Goal: Task Accomplishment & Management: Complete application form

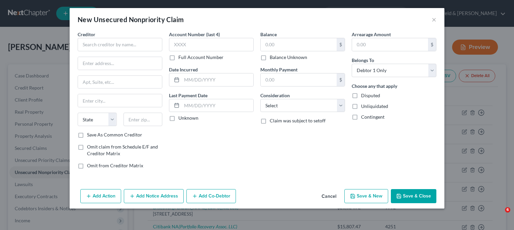
select select "0"
click at [329, 196] on button "Cancel" at bounding box center [328, 196] width 25 height 13
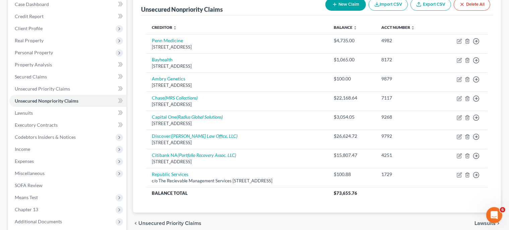
scroll to position [138, 0]
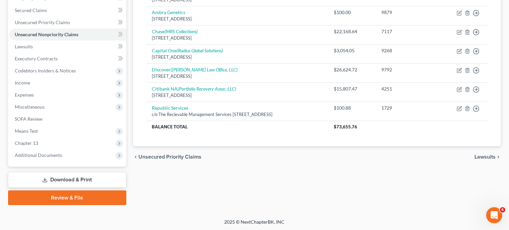
click at [489, 158] on span "Lawsuits" at bounding box center [484, 156] width 21 height 5
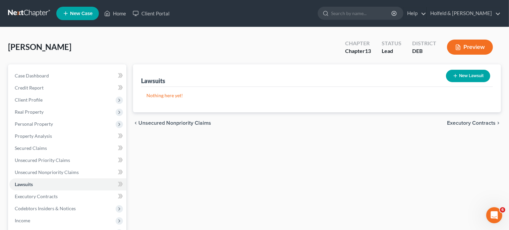
click at [481, 123] on span "Executory Contracts" at bounding box center [471, 122] width 49 height 5
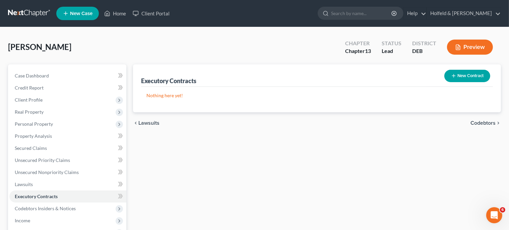
click at [486, 123] on span "Codebtors" at bounding box center [482, 122] width 25 height 5
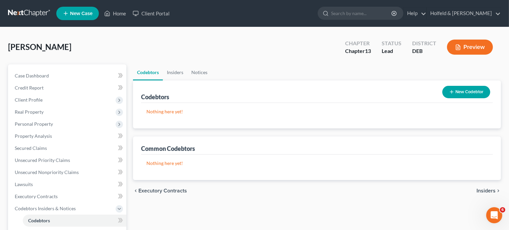
click at [486, 190] on span "Insiders" at bounding box center [485, 190] width 19 height 5
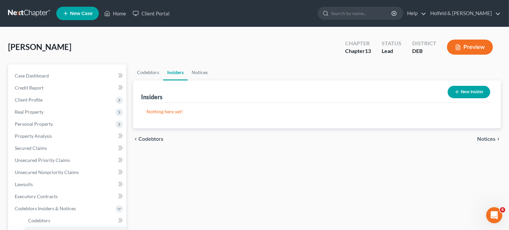
click at [486, 137] on span "Notices" at bounding box center [486, 138] width 18 height 5
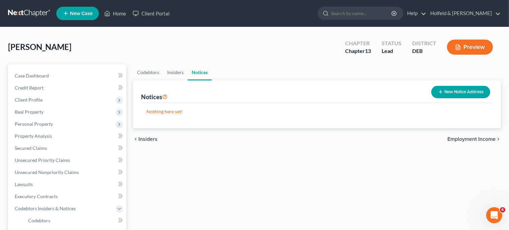
click at [486, 137] on span "Employment Income" at bounding box center [471, 138] width 48 height 5
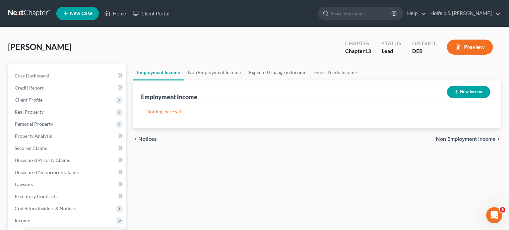
click at [476, 94] on button "New Income" at bounding box center [468, 92] width 43 height 12
select select "0"
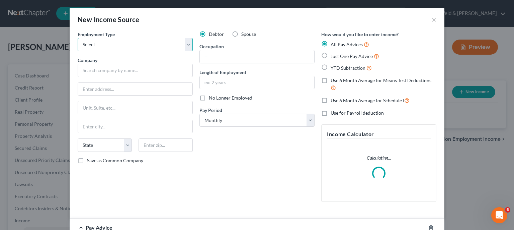
click at [78, 38] on select "Select Full or [DEMOGRAPHIC_DATA] Employment Self Employment" at bounding box center [135, 44] width 115 height 13
select select "0"
click option "Full or [DEMOGRAPHIC_DATA] Employment" at bounding box center [0, 0] width 0 height 0
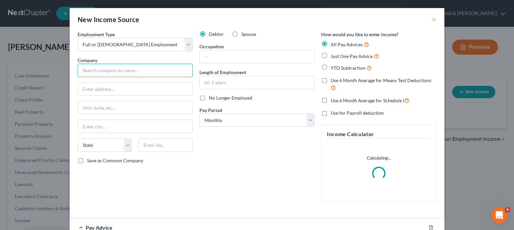
click at [133, 67] on input "text" at bounding box center [135, 70] width 115 height 13
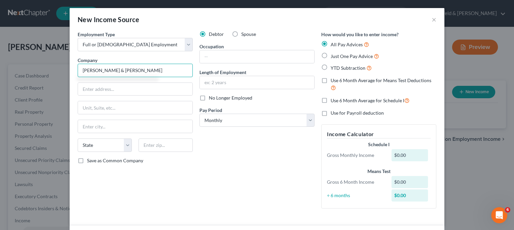
type input "[PERSON_NAME] & [PERSON_NAME]"
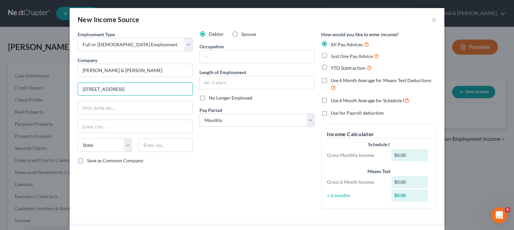
type input "[STREET_ADDRESS]"
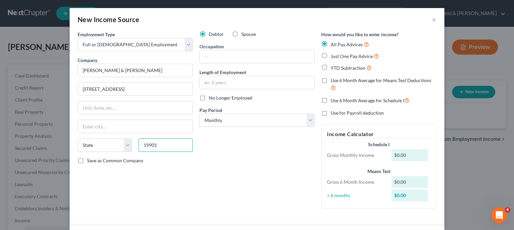
type input "19901"
type input "[GEOGRAPHIC_DATA]"
select select "7"
click at [90, 157] on input "Save as Common Company" at bounding box center [92, 159] width 4 height 4
checkbox input "true"
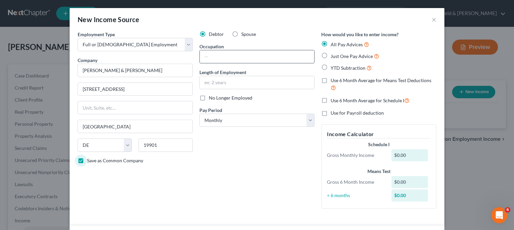
click at [217, 57] on input "text" at bounding box center [257, 56] width 115 height 13
type input "Legal Assistant"
type input "31 years"
click at [331, 57] on label "Just One Pay Advice" at bounding box center [355, 56] width 49 height 8
click at [334, 57] on input "Just One Pay Advice" at bounding box center [336, 54] width 4 height 4
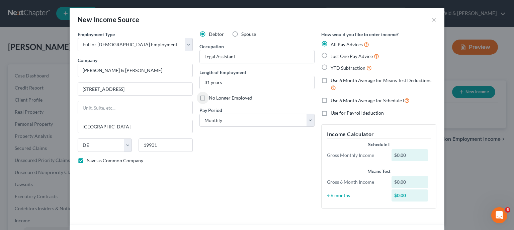
radio input "true"
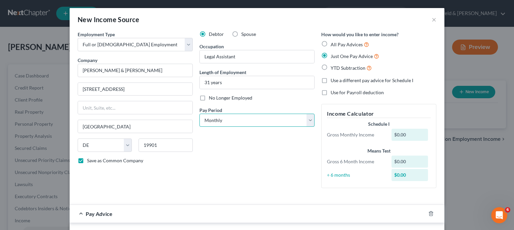
click at [200, 114] on select "Select Monthly Twice Monthly Every Other Week Weekly" at bounding box center [257, 120] width 115 height 13
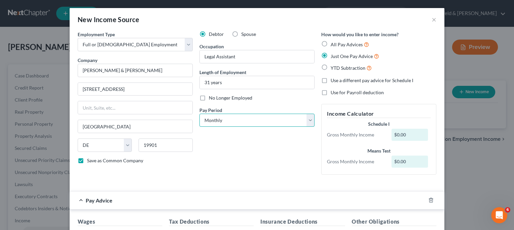
select select "2"
click option "Every Other Week" at bounding box center [0, 0] width 0 height 0
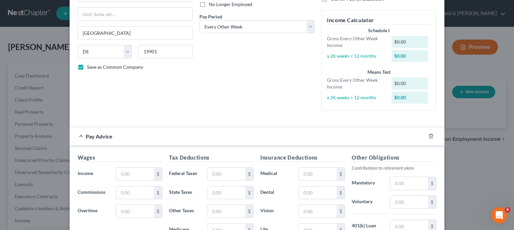
scroll to position [108, 0]
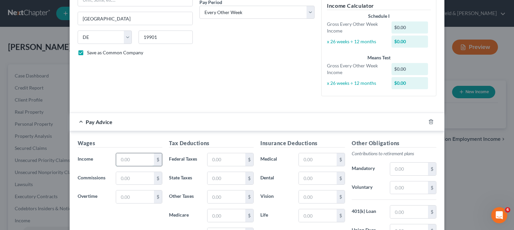
click at [135, 156] on input "text" at bounding box center [135, 159] width 38 height 13
type input "2,115.39"
click at [234, 163] on input "text" at bounding box center [227, 159] width 38 height 13
type input "211.76"
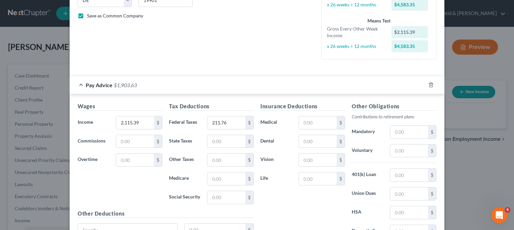
scroll to position [172, 0]
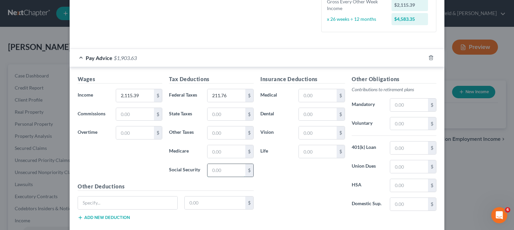
click at [227, 171] on input "text" at bounding box center [227, 170] width 38 height 13
type input "129.41"
click at [222, 152] on input "text" at bounding box center [227, 151] width 38 height 13
type input "30.27"
click at [238, 112] on input "text" at bounding box center [227, 114] width 38 height 13
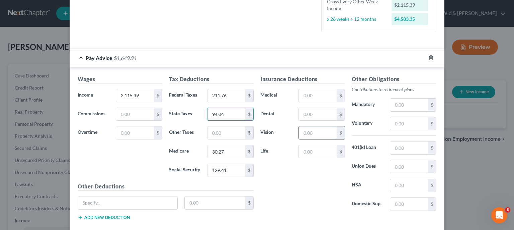
type input "94.04"
click at [309, 134] on input "text" at bounding box center [318, 132] width 38 height 13
type input "3.19"
click at [326, 93] on input "text" at bounding box center [318, 95] width 38 height 13
type input "28.10"
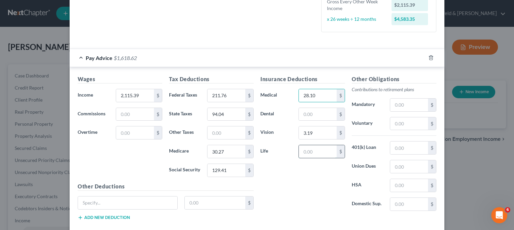
click at [311, 149] on input "text" at bounding box center [318, 151] width 38 height 13
type input "4.40"
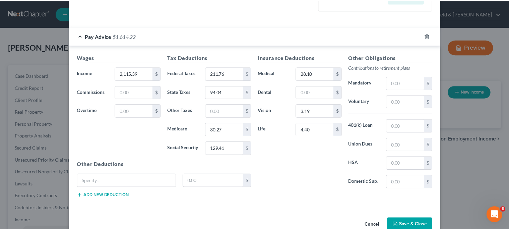
scroll to position [208, 0]
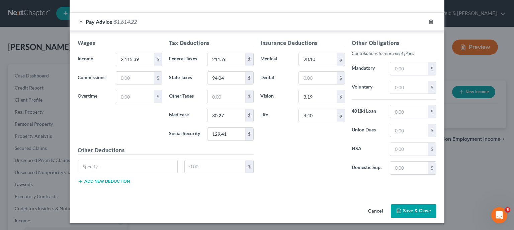
click at [417, 207] on button "Save & Close" at bounding box center [414, 211] width 46 height 14
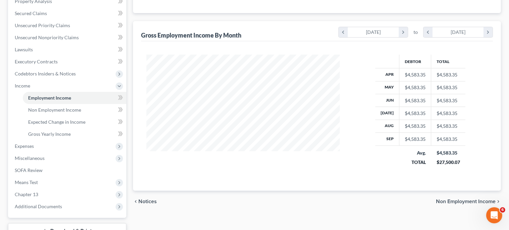
scroll to position [152, 0]
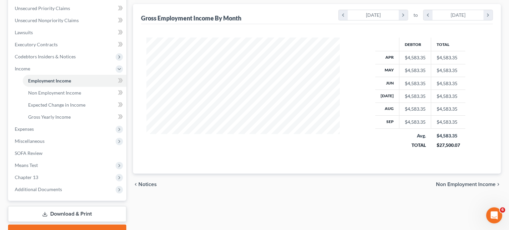
click at [472, 184] on span "Non Employment Income" at bounding box center [466, 184] width 60 height 5
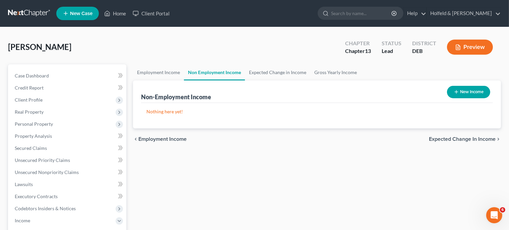
click at [482, 140] on span "Expected Change in Income" at bounding box center [462, 138] width 67 height 5
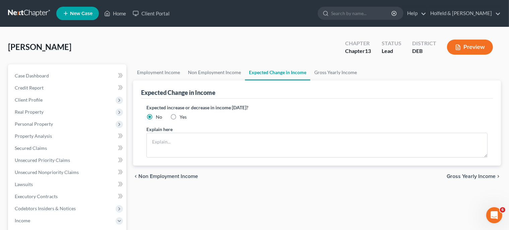
click at [473, 176] on span "Gross Yearly Income" at bounding box center [470, 175] width 49 height 5
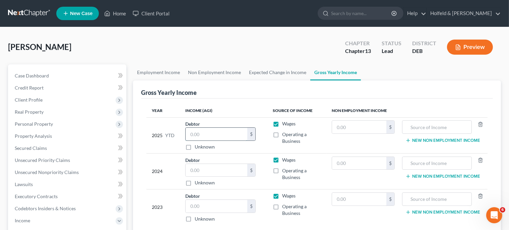
click at [219, 136] on input "text" at bounding box center [217, 134] width 62 height 13
type input "40,827.03"
click at [206, 164] on input "text" at bounding box center [217, 170] width 62 height 13
type input "60,652.00"
click at [219, 203] on input "text" at bounding box center [217, 206] width 62 height 13
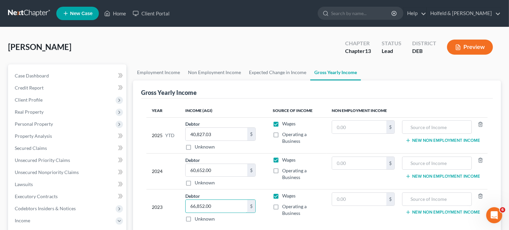
scroll to position [58, 0]
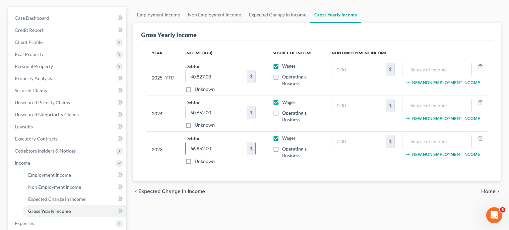
type input "66,852.00"
click at [492, 191] on span "Home" at bounding box center [488, 191] width 14 height 5
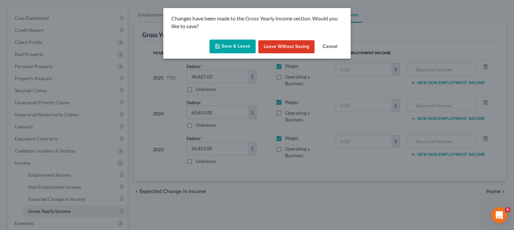
click at [238, 49] on button "Save & Leave" at bounding box center [233, 47] width 46 height 14
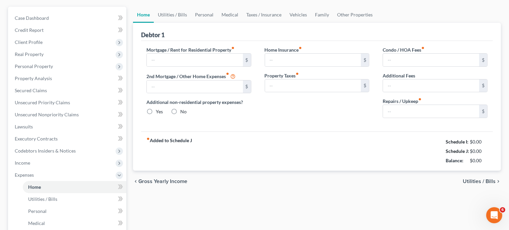
type input "0.00"
radio input "true"
type input "0.00"
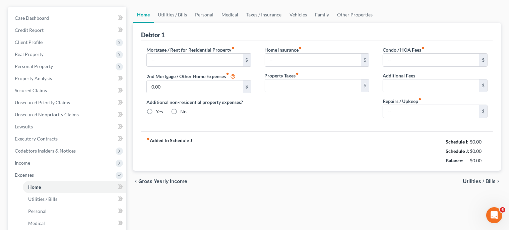
type input "0.00"
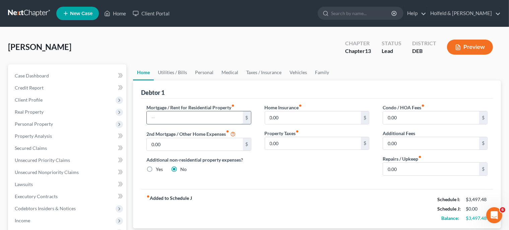
click at [201, 116] on input "text" at bounding box center [195, 117] width 96 height 13
type input "1,204.31"
click at [416, 162] on div "0.00 $" at bounding box center [434, 168] width 105 height 13
click at [415, 166] on input "0.00" at bounding box center [431, 168] width 96 height 13
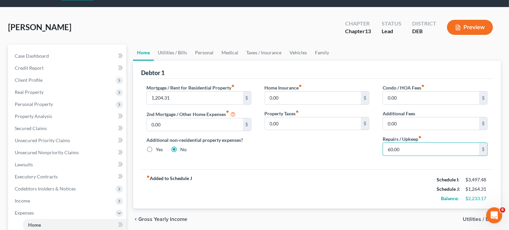
scroll to position [88, 0]
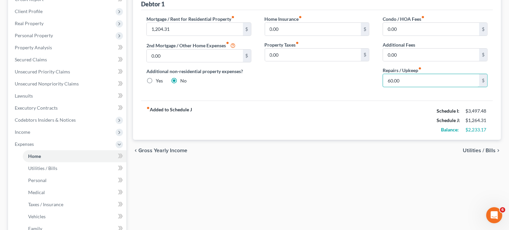
type input "60.00"
click at [482, 150] on span "Utilities / Bills" at bounding box center [478, 150] width 33 height 5
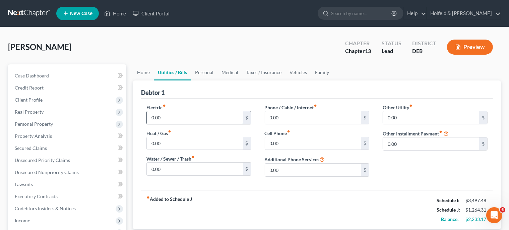
click at [179, 116] on input "0.00" at bounding box center [195, 117] width 96 height 13
type input "267.00"
click at [167, 168] on input "0.00" at bounding box center [195, 168] width 96 height 13
type input "90.00"
click at [296, 110] on label "Phone / Cable / Internet fiber_manual_record" at bounding box center [291, 107] width 53 height 7
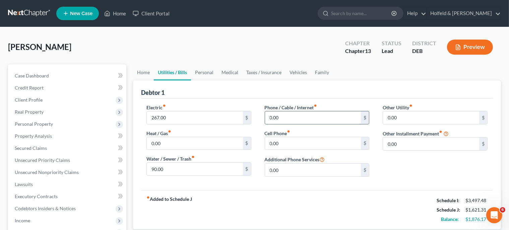
click at [297, 116] on input "0.00" at bounding box center [313, 117] width 96 height 13
type input "175.00"
click at [279, 140] on input "0.00" at bounding box center [313, 143] width 96 height 13
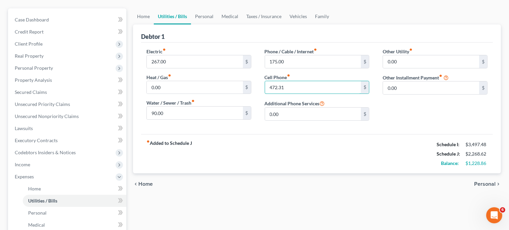
scroll to position [64, 0]
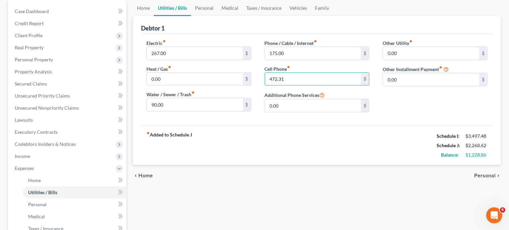
type input "472.31"
click at [489, 175] on span "Personal" at bounding box center [484, 175] width 21 height 5
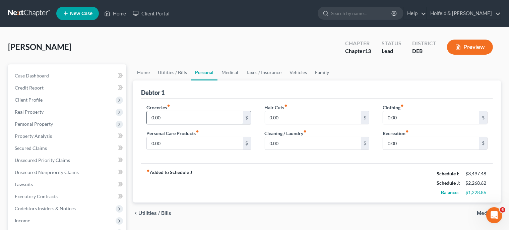
click at [170, 117] on input "0.00" at bounding box center [195, 117] width 96 height 13
type input "800.00"
click at [417, 120] on input "0.00" at bounding box center [431, 117] width 96 height 13
type input "50.00"
click at [401, 142] on input "0.00" at bounding box center [431, 143] width 96 height 13
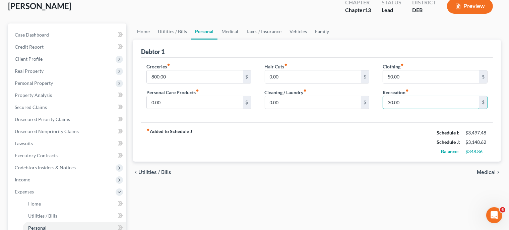
scroll to position [43, 0]
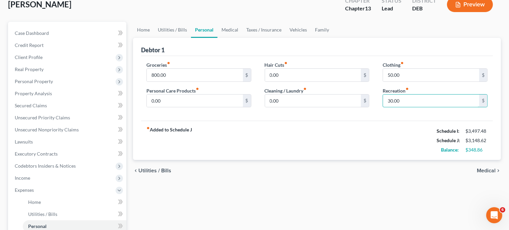
type input "30.00"
click at [484, 168] on span "Medical" at bounding box center [486, 170] width 19 height 5
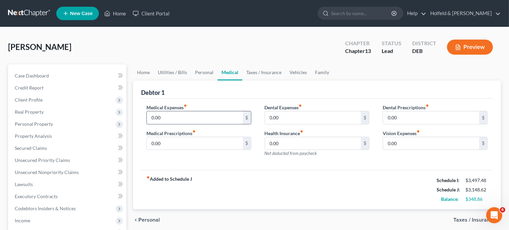
click at [204, 121] on input "0.00" at bounding box center [195, 117] width 96 height 13
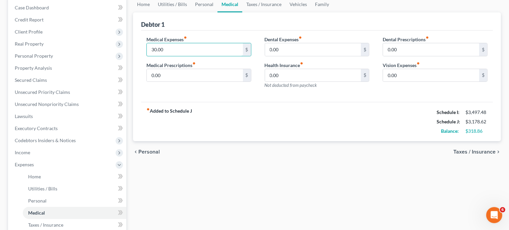
type input "30.00"
click at [483, 150] on span "Taxes / Insurance" at bounding box center [474, 151] width 42 height 5
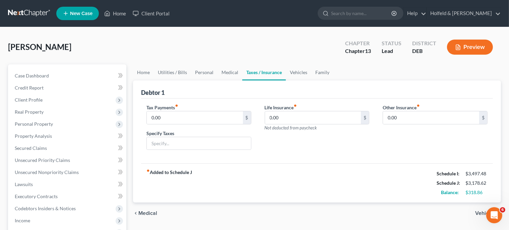
click at [479, 212] on span "Vehicles" at bounding box center [485, 212] width 20 height 5
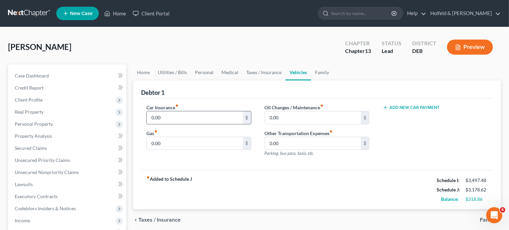
click at [180, 115] on input "0.00" at bounding box center [195, 117] width 96 height 13
type input "180.00"
click at [172, 145] on input "0.00" at bounding box center [195, 143] width 96 height 13
type input "350.00"
click at [287, 118] on input "0.00" at bounding box center [313, 117] width 96 height 13
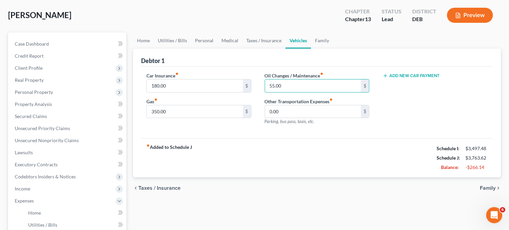
scroll to position [61, 0]
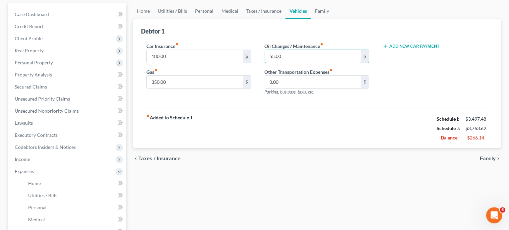
type input "55.00"
click at [494, 158] on span "Family" at bounding box center [488, 158] width 16 height 5
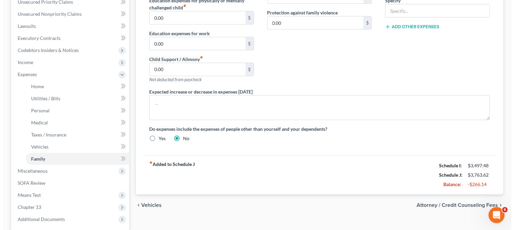
scroll to position [166, 0]
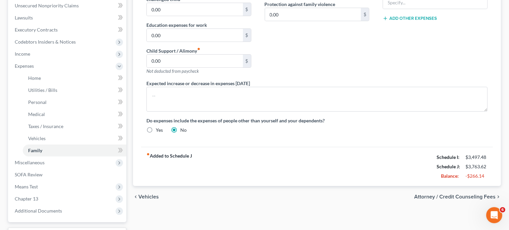
click at [484, 194] on span "Attorney / Credit Counseling Fees" at bounding box center [454, 196] width 81 height 5
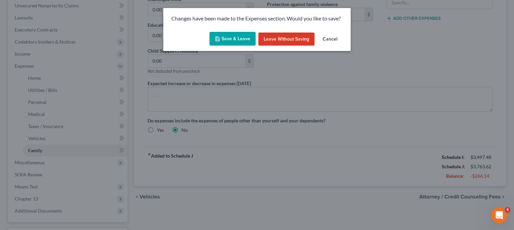
click at [238, 35] on button "Save & Leave" at bounding box center [233, 39] width 46 height 14
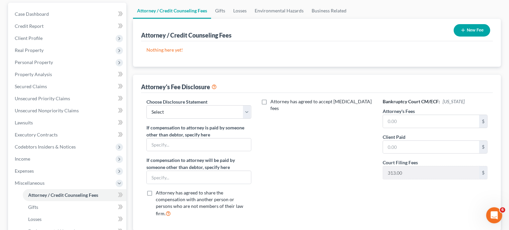
scroll to position [63, 0]
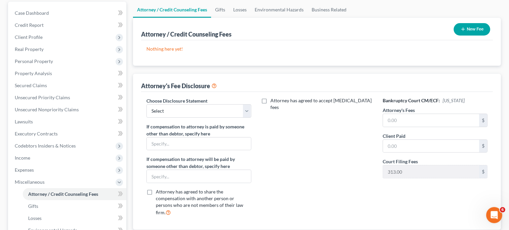
click at [474, 31] on button "New Fee" at bounding box center [471, 29] width 37 height 12
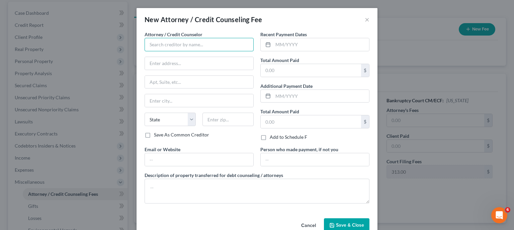
click at [227, 49] on input "text" at bounding box center [199, 44] width 109 height 13
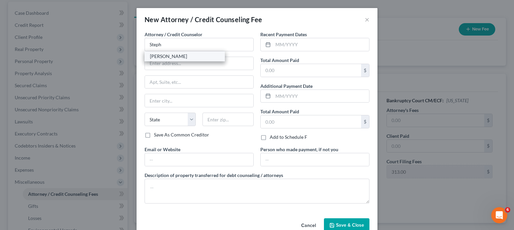
click at [206, 58] on div "[PERSON_NAME]" at bounding box center [185, 56] width 70 height 7
type input "[PERSON_NAME]"
type input "[STREET_ADDRESS]"
type input "Camden [US_STATE]"
select select "7"
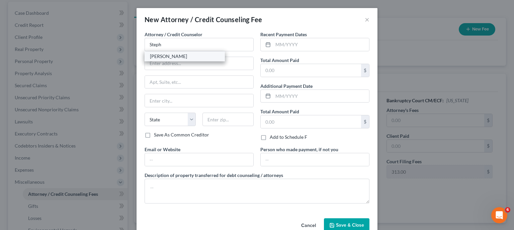
type input "19934"
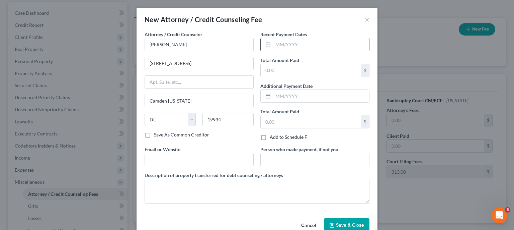
click at [282, 45] on input "text" at bounding box center [321, 44] width 96 height 13
type input "[DATE]"
click at [285, 70] on input "text" at bounding box center [311, 70] width 100 height 13
type input "1,750.00"
click at [348, 222] on span "Save & Close" at bounding box center [350, 225] width 28 height 6
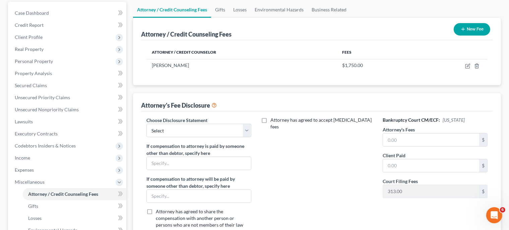
click at [471, 23] on button "New Fee" at bounding box center [471, 29] width 37 height 12
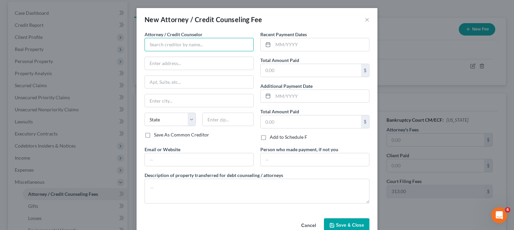
click at [227, 43] on input "text" at bounding box center [199, 44] width 109 height 13
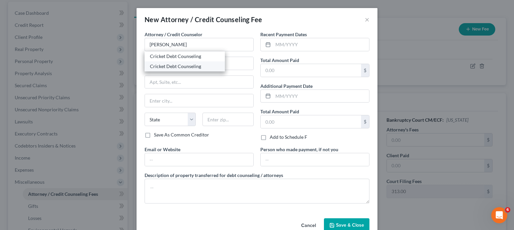
click at [199, 64] on div "Cricket Debt Counseling" at bounding box center [185, 66] width 70 height 7
type input "Cricket Debt Counseling"
type input "[STREET_ADDRESS][PERSON_NAME]"
type input "Ste. 200"
type input "[GEOGRAPHIC_DATA]"
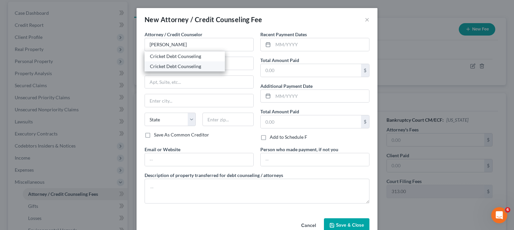
select select "38"
type input "97204"
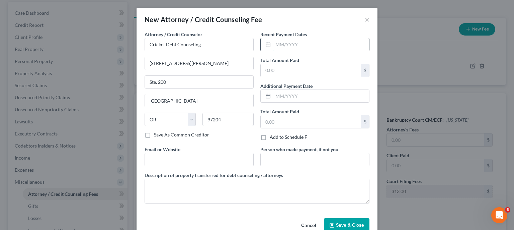
click at [304, 42] on input "text" at bounding box center [321, 44] width 96 height 13
type input "[DATE]"
click at [287, 69] on input "text" at bounding box center [311, 70] width 100 height 13
type input "25.00"
click at [343, 222] on span "Save & Close" at bounding box center [350, 225] width 28 height 6
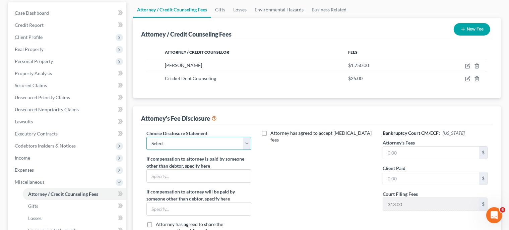
click at [146, 137] on select "Select Holfeld & [PERSON_NAME]" at bounding box center [198, 143] width 105 height 13
select select "0"
click option "Holfeld & [PERSON_NAME]" at bounding box center [0, 0] width 0 height 0
click at [396, 153] on input "text" at bounding box center [431, 152] width 96 height 13
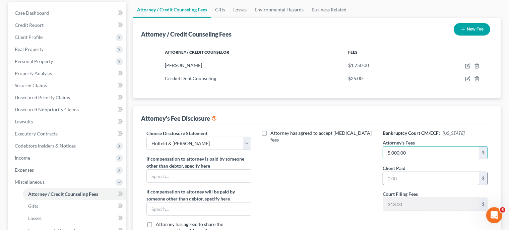
type input "5,000.00"
click at [395, 181] on input "text" at bounding box center [431, 178] width 96 height 13
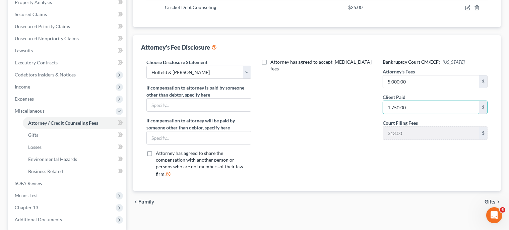
scroll to position [135, 0]
type input "1,750.00"
click at [490, 198] on span "Gifts" at bounding box center [489, 200] width 11 height 5
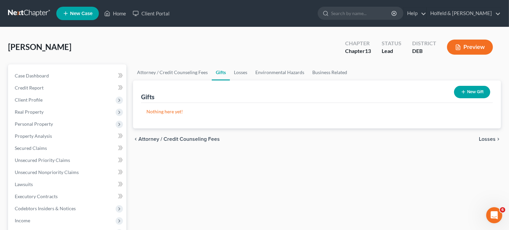
click at [492, 137] on span "Losses" at bounding box center [487, 138] width 17 height 5
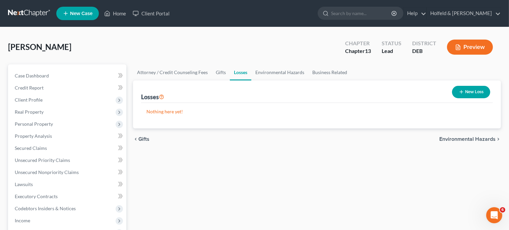
click at [492, 137] on span "Environmental Hazards" at bounding box center [467, 138] width 56 height 5
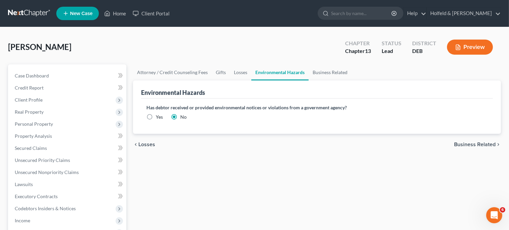
click at [489, 144] on span "Business Related" at bounding box center [475, 144] width 42 height 5
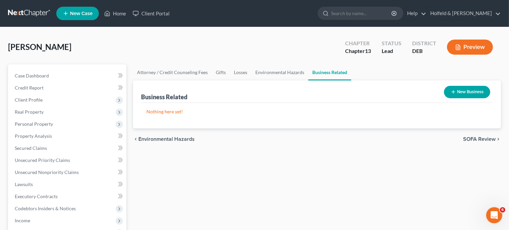
click at [484, 137] on span "SOFA Review" at bounding box center [479, 138] width 32 height 5
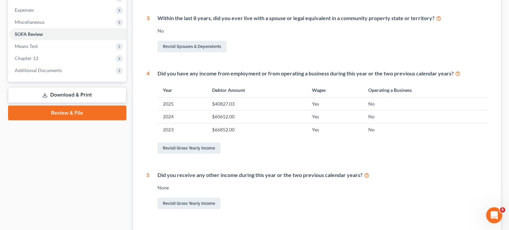
scroll to position [273, 0]
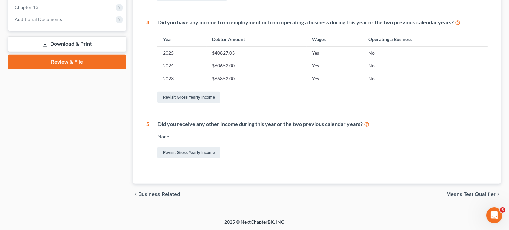
click at [485, 194] on span "Means Test Qualifier" at bounding box center [470, 194] width 49 height 5
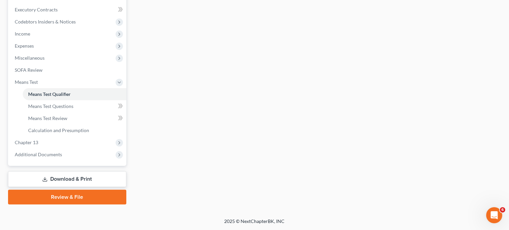
scroll to position [138, 0]
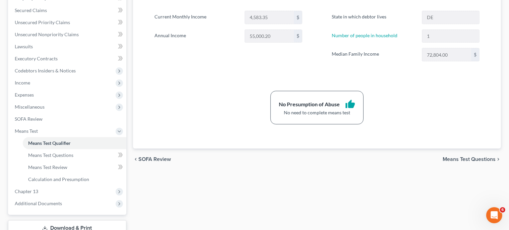
click at [477, 158] on span "Means Test Questions" at bounding box center [468, 158] width 53 height 5
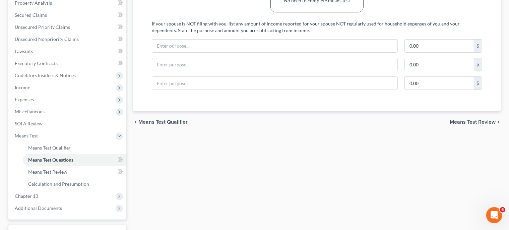
click at [486, 123] on span "Means Test Review" at bounding box center [472, 121] width 46 height 5
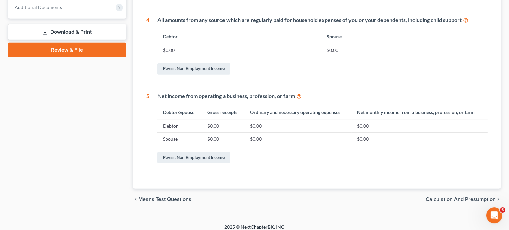
scroll to position [339, 0]
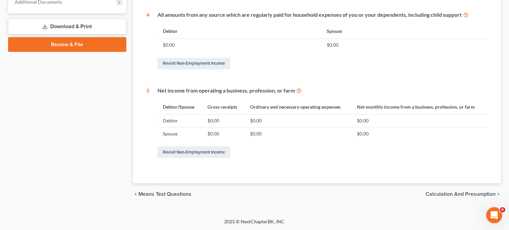
click at [464, 192] on span "Calculation and Presumption" at bounding box center [460, 193] width 70 height 5
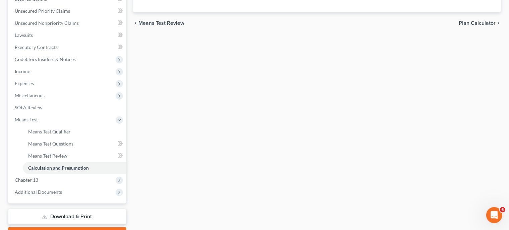
scroll to position [186, 0]
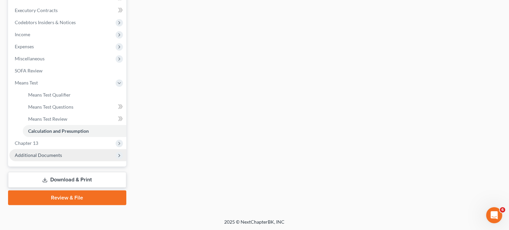
click at [73, 156] on span "Additional Documents" at bounding box center [67, 155] width 117 height 12
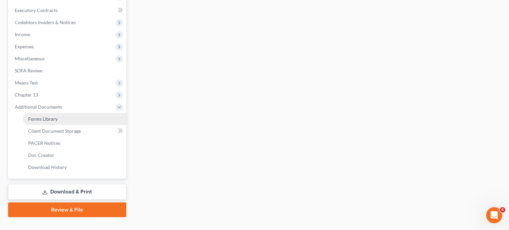
click at [79, 119] on link "Forms Library" at bounding box center [74, 119] width 103 height 12
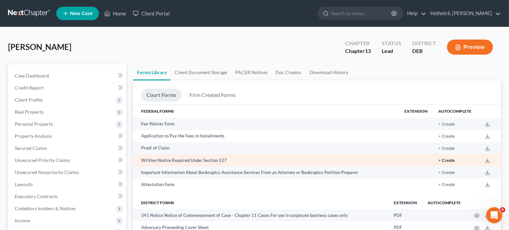
click at [449, 161] on button "+ Create" at bounding box center [446, 160] width 16 height 4
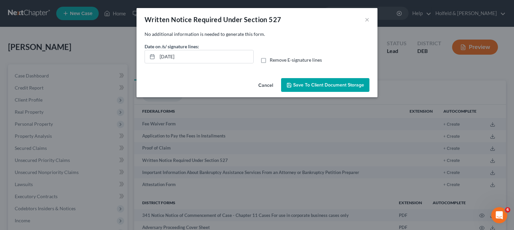
click at [345, 83] on span "Save to Client Document Storage" at bounding box center [328, 85] width 71 height 6
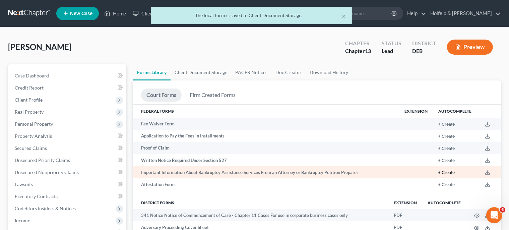
click at [447, 175] on button "+ Create" at bounding box center [446, 172] width 16 height 4
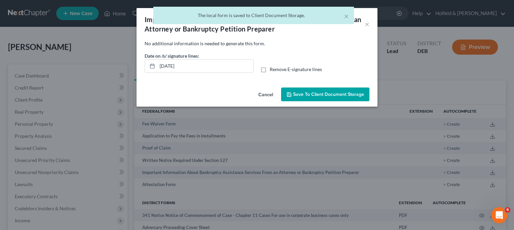
click at [325, 92] on span "Save to Client Document Storage" at bounding box center [328, 94] width 71 height 6
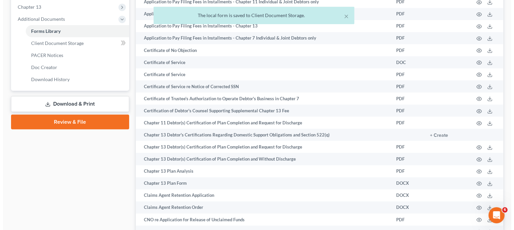
scroll to position [315, 0]
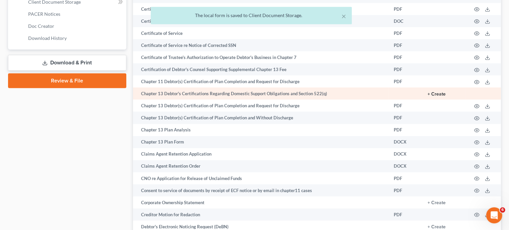
click at [441, 95] on button "+ Create" at bounding box center [436, 93] width 18 height 5
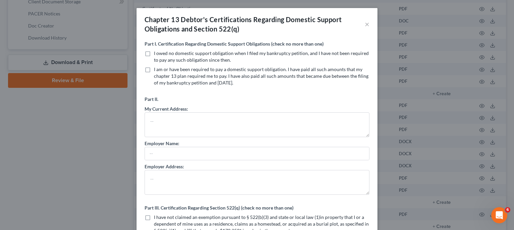
click at [154, 55] on label "I owed no domestic support obligation when I filed my bankruptcy petition, and …" at bounding box center [262, 56] width 216 height 13
click at [157, 54] on input "I owed no domestic support obligation when I filed my bankruptcy petition, and …" at bounding box center [159, 52] width 4 height 4
checkbox input "true"
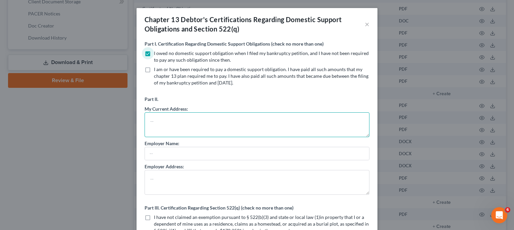
click at [154, 124] on textarea at bounding box center [257, 124] width 225 height 25
type textarea "[STREET_ADDRESS]"
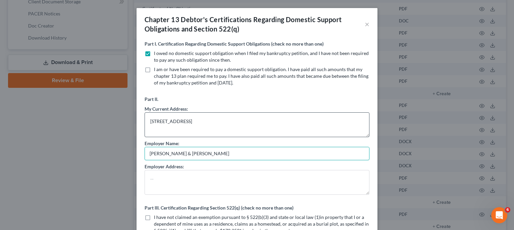
type input "[PERSON_NAME] & [PERSON_NAME]"
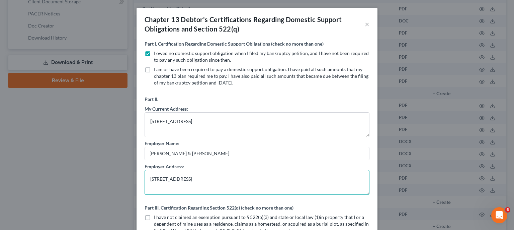
type textarea "[STREET_ADDRESS]"
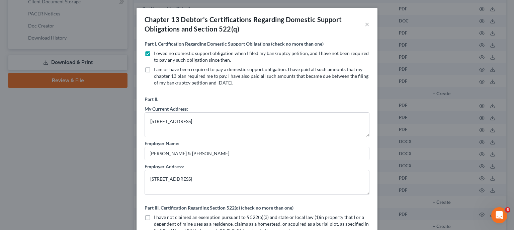
click at [154, 216] on label "I have not claimed an exemption pursuant to § 522(b)(3) and state or local law …" at bounding box center [262, 224] width 216 height 20
click at [157, 216] on input "I have not claimed an exemption pursuant to § 522(b)(3) and state or local law …" at bounding box center [159, 216] width 4 height 4
checkbox input "true"
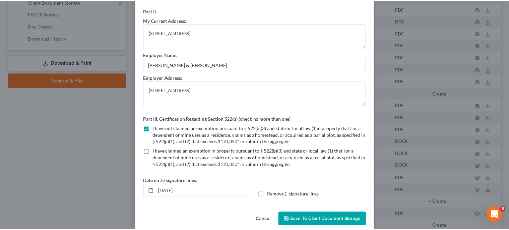
scroll to position [98, 0]
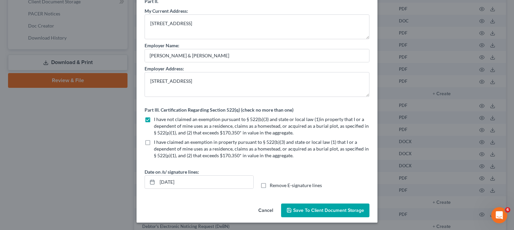
click at [346, 209] on span "Save to Client Document Storage" at bounding box center [328, 210] width 71 height 6
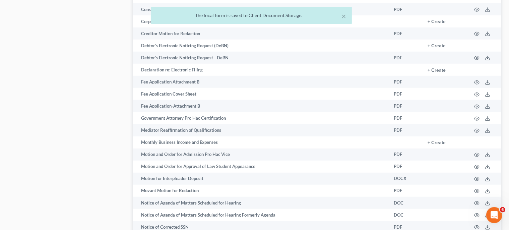
scroll to position [502, 0]
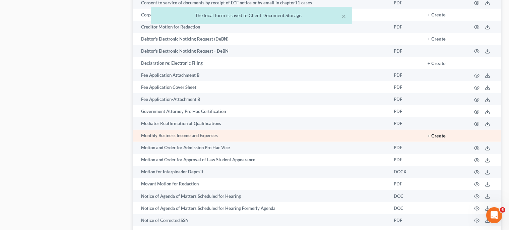
click at [442, 138] on button "+ Create" at bounding box center [436, 136] width 18 height 5
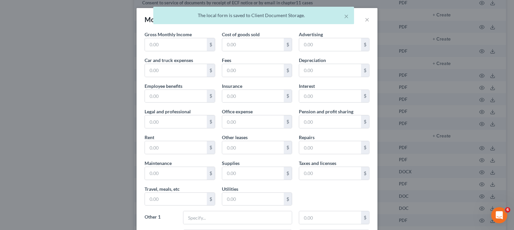
click at [364, 21] on div "× The local form is saved to Client Document Storage." at bounding box center [254, 17] width 514 height 21
click at [365, 20] on body "Home New Case Client Portal Holfeld & [PERSON_NAME] [EMAIL_ADDRESS][DOMAIN_NAME…" at bounding box center [257, 13] width 514 height 1030
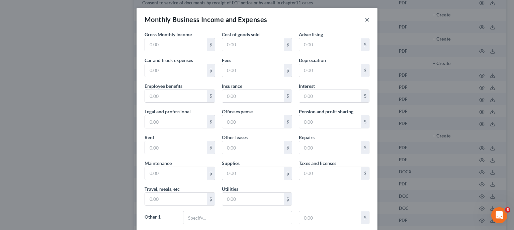
click at [365, 22] on button "×" at bounding box center [367, 19] width 5 height 8
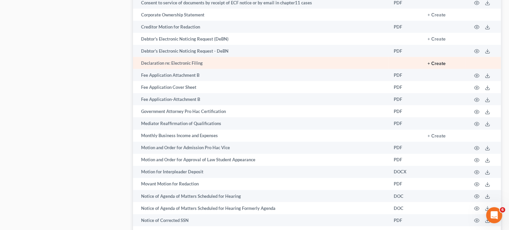
click at [443, 66] on button "+ Create" at bounding box center [436, 63] width 18 height 5
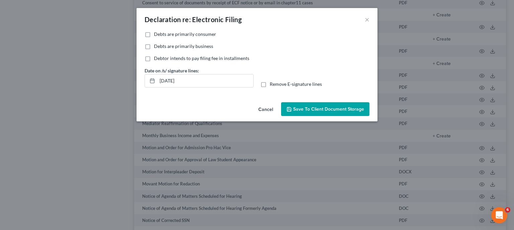
click at [154, 34] on label "Debts are primarily consumer" at bounding box center [185, 34] width 62 height 7
click at [157, 34] on input "Debts are primarily consumer" at bounding box center [159, 33] width 4 height 4
checkbox input "true"
click at [325, 111] on span "Save to Client Document Storage" at bounding box center [328, 109] width 71 height 6
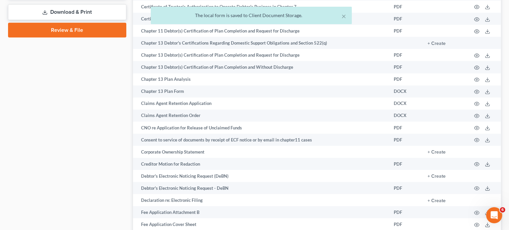
scroll to position [336, 0]
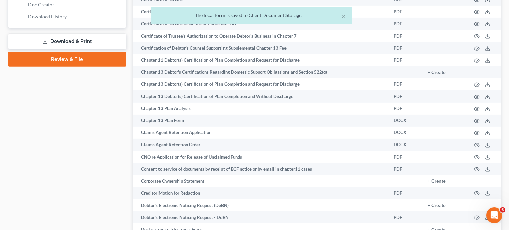
click at [103, 40] on link "Download & Print" at bounding box center [67, 41] width 118 height 16
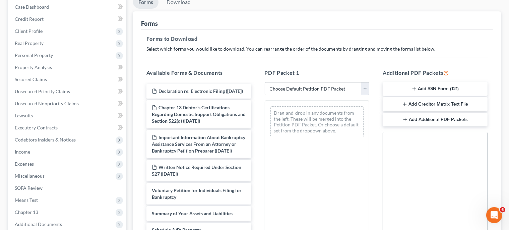
scroll to position [62, 0]
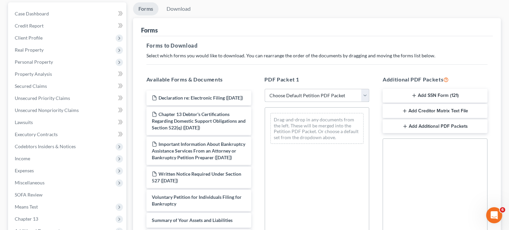
click at [265, 89] on select "Choose Default Petition PDF Packet Complete Bankruptcy Petition (all forms and …" at bounding box center [317, 95] width 105 height 13
select select "0"
click option "Complete Bankruptcy Petition (all forms and schedules)" at bounding box center [0, 0] width 0 height 0
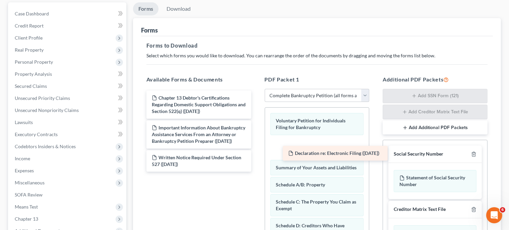
drag, startPoint x: 209, startPoint y: 99, endPoint x: 345, endPoint y: 146, distance: 143.4
click at [257, 149] on div "Declaration re: Electronic Filing ([DATE]) Declaration re: Electronic Filing ([…" at bounding box center [199, 130] width 116 height 81
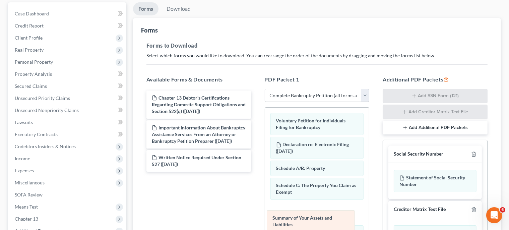
drag, startPoint x: 343, startPoint y: 166, endPoint x: 341, endPoint y: 218, distance: 51.6
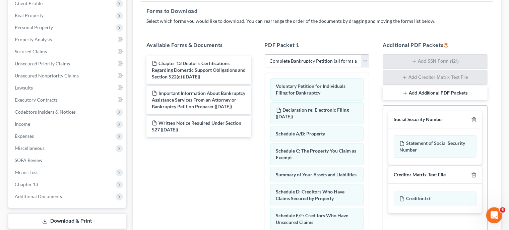
scroll to position [124, 0]
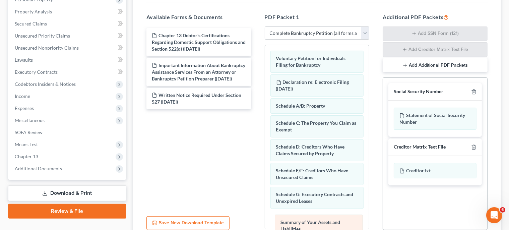
drag, startPoint x: 333, startPoint y: 152, endPoint x: 336, endPoint y: 226, distance: 74.1
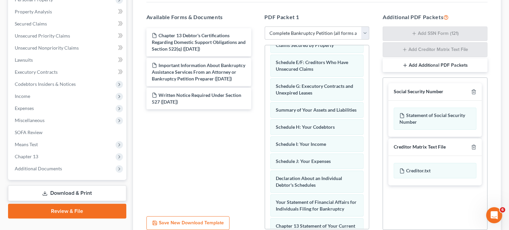
scroll to position [127, 0]
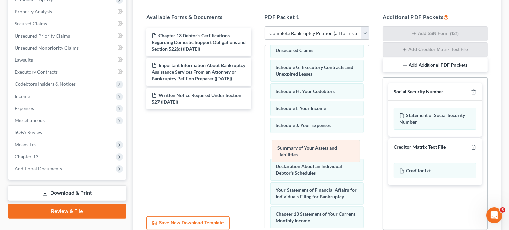
drag, startPoint x: 336, startPoint y: 97, endPoint x: 337, endPoint y: 156, distance: 59.0
click at [337, 156] on div "Summary of Your Assets and Liabilities Voluntary Petition for Individuals Filin…" at bounding box center [317, 129] width 104 height 423
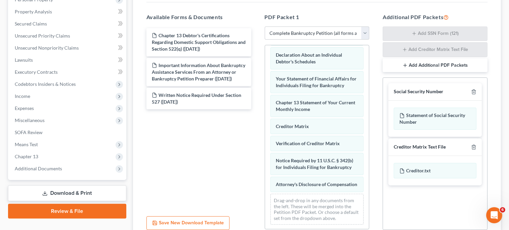
scroll to position [250, 0]
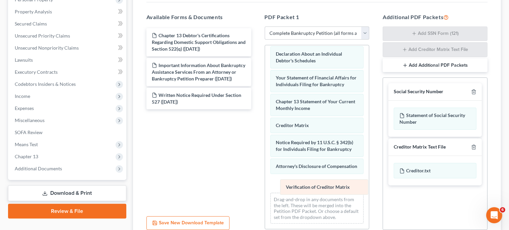
drag, startPoint x: 327, startPoint y: 127, endPoint x: 336, endPoint y: 186, distance: 59.6
click at [336, 186] on div "Verification of Creditor Matrix Voluntary Petition for Individuals Filing for B…" at bounding box center [317, 21] width 104 height 416
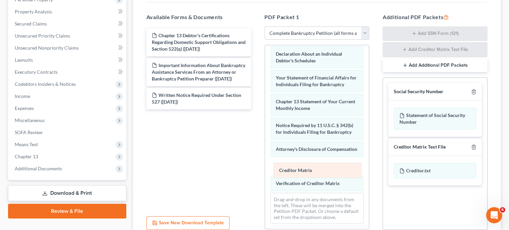
drag, startPoint x: 317, startPoint y: 111, endPoint x: 320, endPoint y: 168, distance: 57.0
click at [320, 168] on div "Creditor Matrix Voluntary Petition for Individuals Filing for Bankruptcy Declar…" at bounding box center [317, 21] width 104 height 416
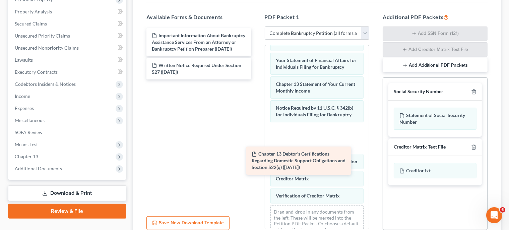
drag, startPoint x: 226, startPoint y: 41, endPoint x: 329, endPoint y: 163, distance: 160.2
click at [257, 79] on div "Chapter 13 Debtor's Certifications Regarding Domestic Support Obligations and S…" at bounding box center [199, 53] width 116 height 51
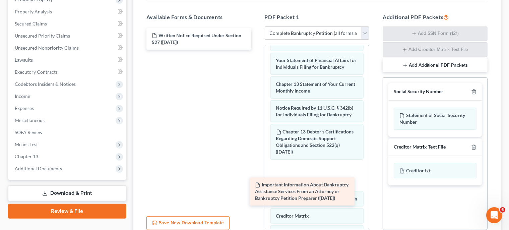
drag, startPoint x: 241, startPoint y: 49, endPoint x: 344, endPoint y: 197, distance: 180.1
click at [257, 50] on div "Important Information About Bankruptcy Assistance Services From an Attorney or …" at bounding box center [199, 38] width 116 height 21
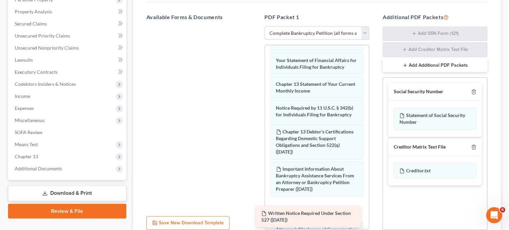
drag, startPoint x: 221, startPoint y: 42, endPoint x: 336, endPoint y: 216, distance: 208.3
click at [257, 26] on div "Written Notice Required Under Section 527 ([DATE]) Written Notice Required Unde…" at bounding box center [199, 26] width 116 height 0
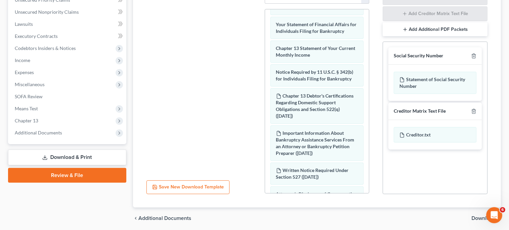
scroll to position [184, 0]
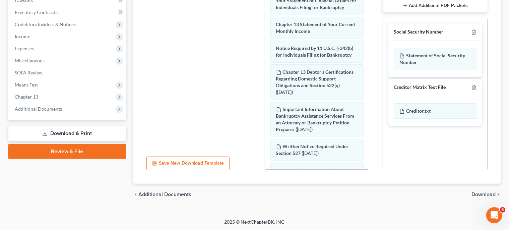
click at [485, 192] on span "Download" at bounding box center [483, 194] width 24 height 5
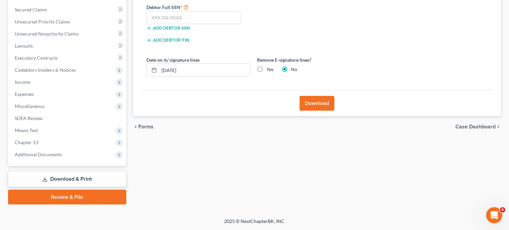
scroll to position [138, 0]
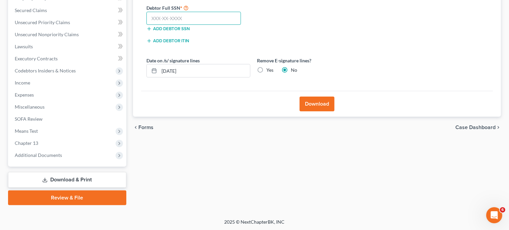
click at [221, 20] on input "text" at bounding box center [193, 18] width 95 height 13
type input "222-64-4251"
click at [313, 105] on button "Download" at bounding box center [316, 103] width 35 height 15
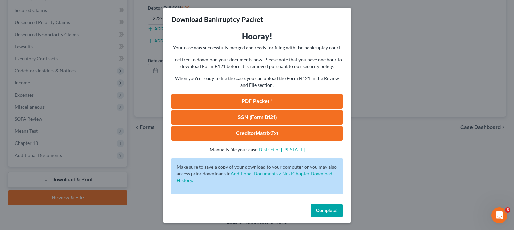
click at [257, 102] on link "PDF Packet 1" at bounding box center [256, 101] width 171 height 15
click at [231, 113] on link "SSN (Form B121)" at bounding box center [256, 117] width 171 height 15
click at [320, 213] on span "Complete!" at bounding box center [326, 210] width 21 height 6
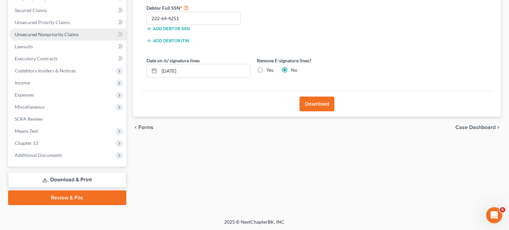
click at [60, 35] on span "Unsecured Nonpriority Claims" at bounding box center [47, 34] width 64 height 6
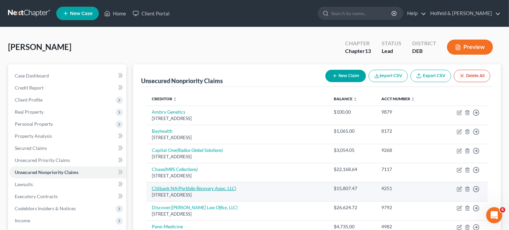
click at [200, 187] on icon "(Portfolio Recovery Assoc. LLC)" at bounding box center [206, 188] width 59 height 6
select select "43"
select select "2"
select select "0"
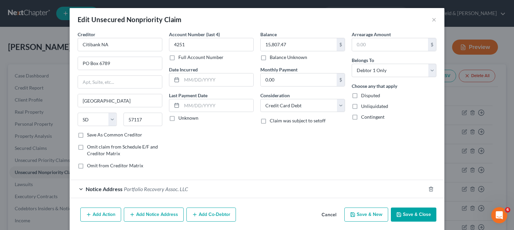
scroll to position [23, 0]
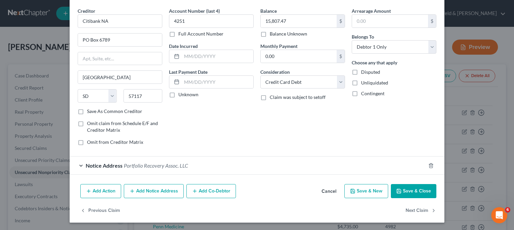
click at [107, 191] on button "Add Action" at bounding box center [100, 191] width 41 height 14
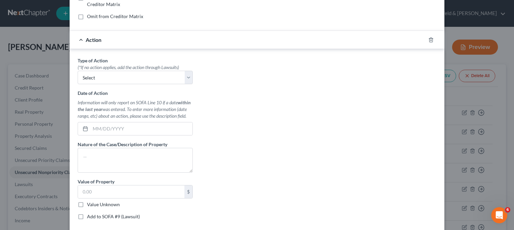
scroll to position [151, 0]
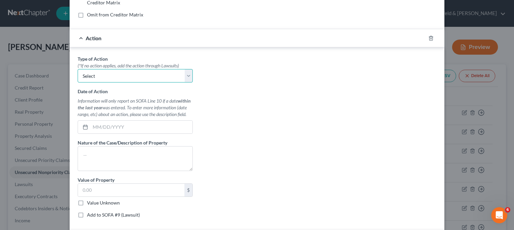
click at [78, 69] on select "Select Repossession Garnishment Foreclosure Personal Injury Attached, Seized, O…" at bounding box center [135, 75] width 115 height 13
select select "1"
click option "Garnishment" at bounding box center [0, 0] width 0 height 0
click at [134, 125] on input "text" at bounding box center [141, 127] width 102 height 13
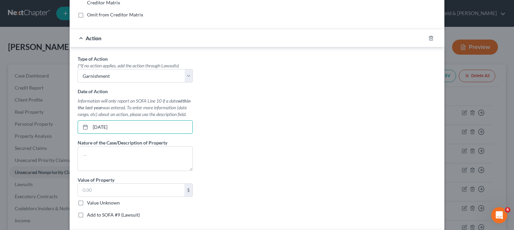
type input "[DATE]"
click at [87, 214] on label "Add to SOFA #9 (Lawsuit)" at bounding box center [113, 214] width 53 height 7
click at [90, 214] on input "Add to SOFA #9 (Lawsuit)" at bounding box center [92, 213] width 4 height 4
checkbox input "true"
select select "0"
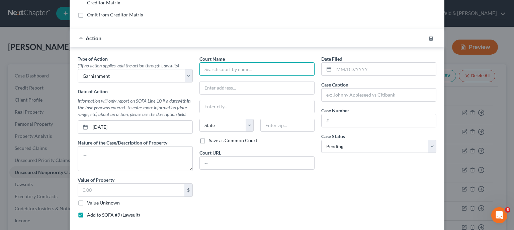
click at [279, 69] on input "text" at bounding box center [257, 68] width 115 height 13
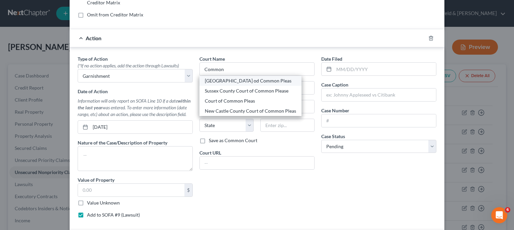
click at [273, 79] on div "[GEOGRAPHIC_DATA] od Common Pleas" at bounding box center [250, 80] width 91 height 7
type input "[GEOGRAPHIC_DATA] od Common Pleas"
type input "[STREET_ADDRESS]"
type input "[GEOGRAPHIC_DATA]"
select select "7"
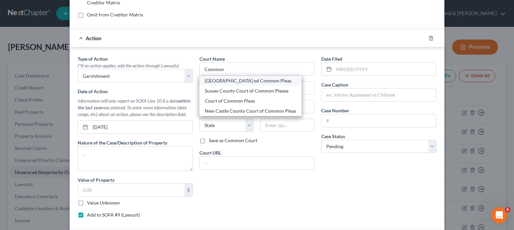
type input "19901"
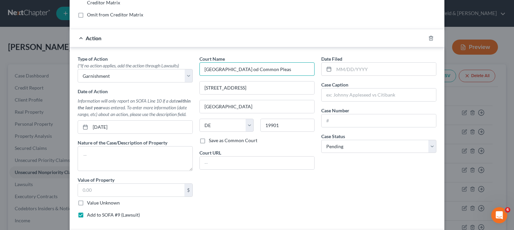
click at [245, 68] on input "[GEOGRAPHIC_DATA] od Common Pleas" at bounding box center [257, 68] width 115 height 13
type input "Kent County Court of Common Pleas"
click at [373, 67] on input "text" at bounding box center [385, 69] width 102 height 13
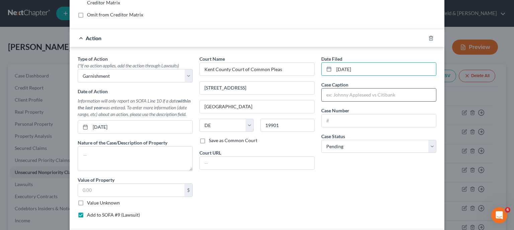
type input "[DATE]"
click at [370, 97] on input "text" at bounding box center [379, 94] width 115 height 13
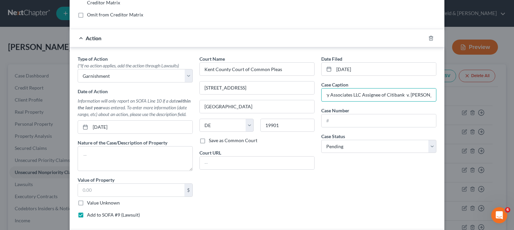
scroll to position [0, 41]
type input "Portfolio Recovery Associates LLC Assignee of Citibank v. [PERSON_NAME]"
click at [377, 120] on input "text" at bounding box center [379, 120] width 115 height 13
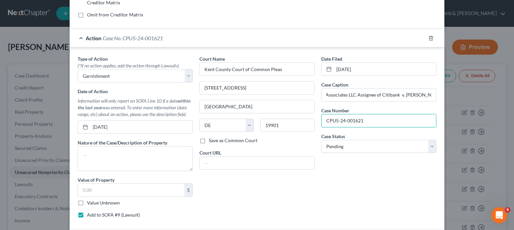
type input "CPU5-24-001621"
drag, startPoint x: 504, startPoint y: 129, endPoint x: 514, endPoint y: 165, distance: 37.4
click at [514, 165] on div "Edit Unsecured Nonpriority Claim × Creditor * Citibank NA PO Box 6789 [GEOGRAPH…" at bounding box center [257, 115] width 514 height 230
click at [333, 198] on div "Date Filed [DATE] Case Caption Portfolio Recovery Associates LLC Assignee of Ci…" at bounding box center [379, 139] width 122 height 168
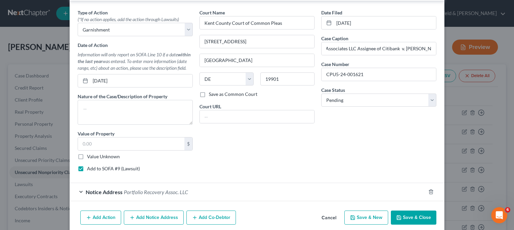
scroll to position [223, 0]
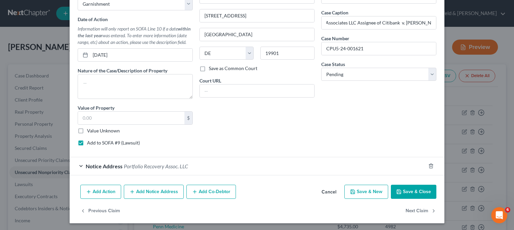
click at [418, 186] on button "Save & Close" at bounding box center [414, 192] width 46 height 14
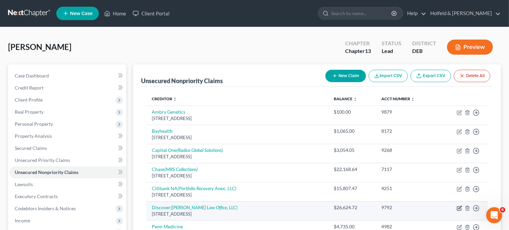
click at [458, 208] on icon "button" at bounding box center [459, 207] width 3 height 3
select select "46"
select select "2"
select select "0"
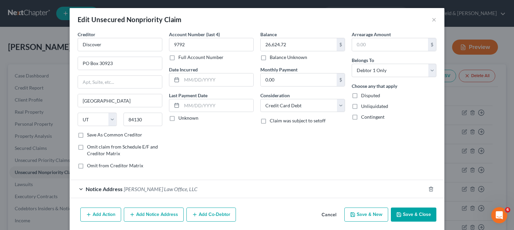
scroll to position [23, 0]
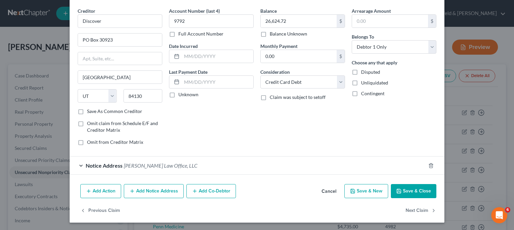
click at [108, 187] on button "Add Action" at bounding box center [100, 191] width 41 height 14
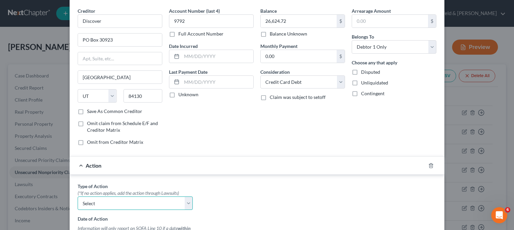
click at [78, 196] on select "Select Repossession Garnishment Foreclosure Personal Injury Attached, Seized, O…" at bounding box center [135, 202] width 115 height 13
select select "1"
click option "Garnishment" at bounding box center [0, 0] width 0 height 0
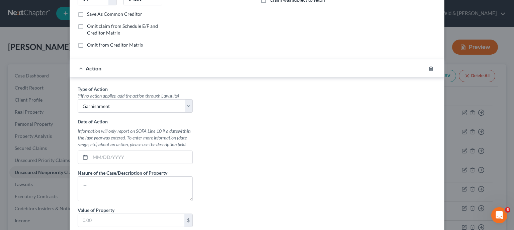
scroll to position [143, 0]
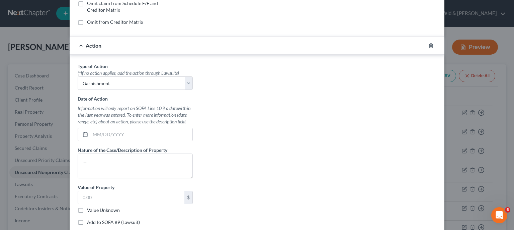
click at [87, 220] on label "Add to SOFA #9 (Lawsuit)" at bounding box center [113, 222] width 53 height 7
click at [90, 220] on input "Add to SOFA #9 (Lawsuit)" at bounding box center [92, 221] width 4 height 4
checkbox input "true"
select select "0"
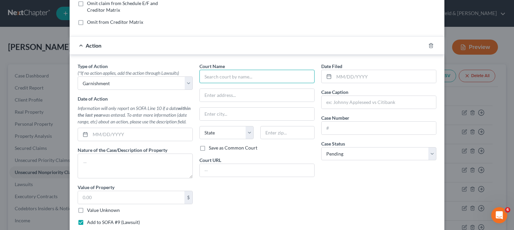
click at [226, 78] on input "text" at bounding box center [257, 76] width 115 height 13
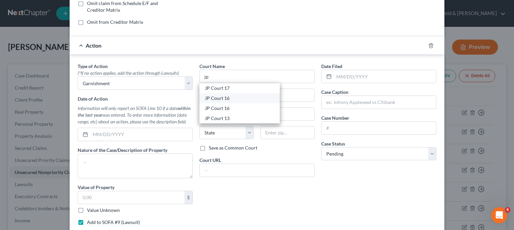
click at [210, 97] on div "JP Court 16" at bounding box center [240, 98] width 70 height 7
type input "JP Court 16"
type input "[STREET_ADDRESS]"
type input "[GEOGRAPHIC_DATA]"
select select "7"
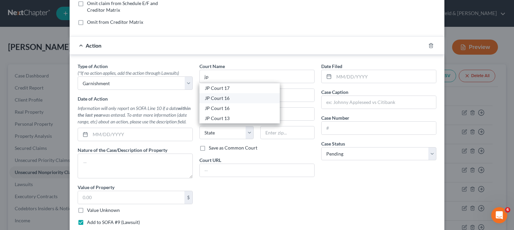
type input "19901"
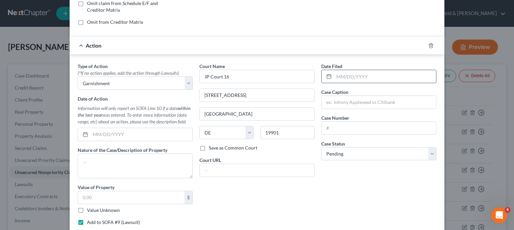
click at [366, 76] on input "text" at bounding box center [385, 76] width 102 height 13
type input "[DATE]"
click at [351, 96] on input "text" at bounding box center [379, 102] width 115 height 13
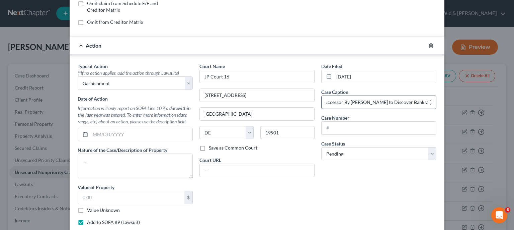
scroll to position [0, 40]
type input "Capital One NA Successor By [PERSON_NAME] to Discover Bank v. [PERSON_NAME]"
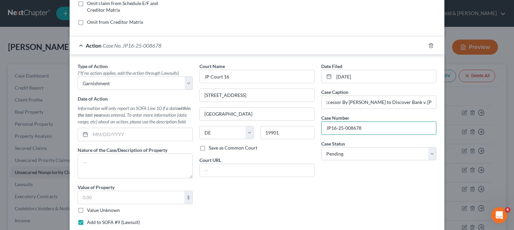
type input "JP16-25-008678"
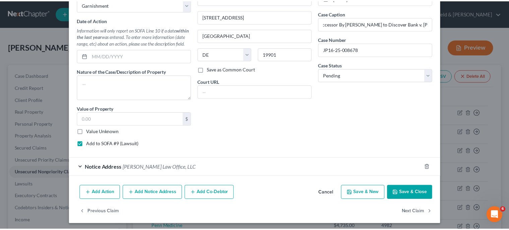
scroll to position [223, 0]
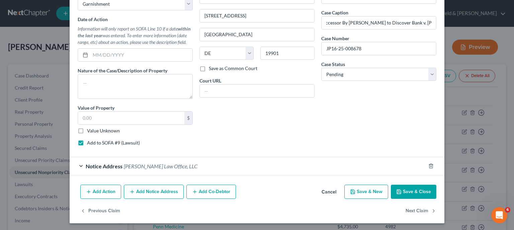
click at [412, 191] on button "Save & Close" at bounding box center [414, 192] width 46 height 14
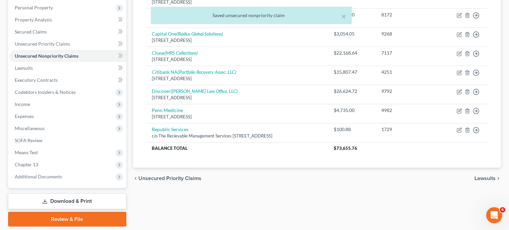
scroll to position [133, 0]
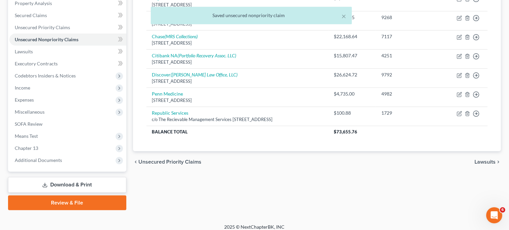
click at [103, 182] on link "Download & Print" at bounding box center [67, 185] width 118 height 16
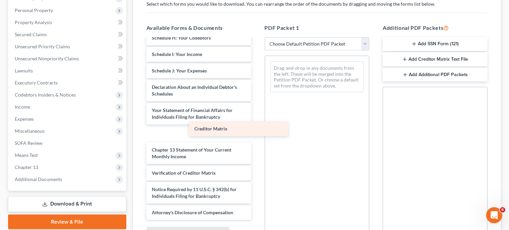
scroll to position [253, 0]
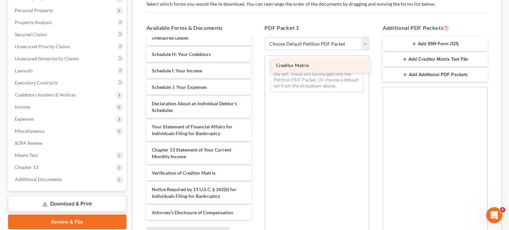
drag, startPoint x: 221, startPoint y: 155, endPoint x: 347, endPoint y: 65, distance: 155.0
click at [257, 65] on div "Creditor Matrix Declaration re: Electronic Filing ([DATE]) Chapter 13 Debtor's …" at bounding box center [199, 9] width 116 height 420
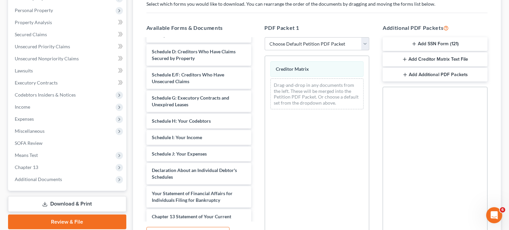
scroll to position [170, 0]
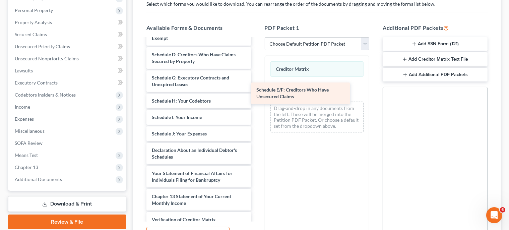
drag, startPoint x: 236, startPoint y: 94, endPoint x: 343, endPoint y: 93, distance: 106.2
click at [257, 93] on div "Schedule E/F: Creditors Who Have Unsecured Claims Declaration re: Electronic Fi…" at bounding box center [199, 67] width 116 height 397
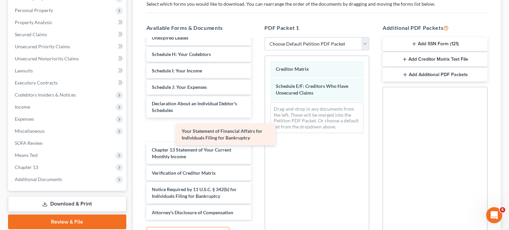
scroll to position [206, 0]
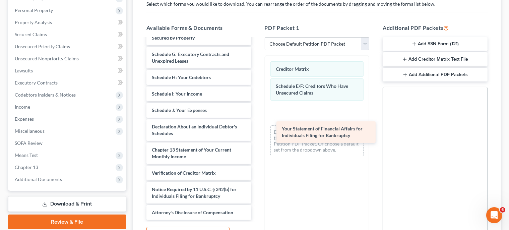
drag, startPoint x: 219, startPoint y: 128, endPoint x: 349, endPoint y: 131, distance: 130.0
click at [257, 131] on div "Your Statement of Financial Affairs for Individuals Filing for Bankruptcy Decla…" at bounding box center [199, 33] width 116 height 374
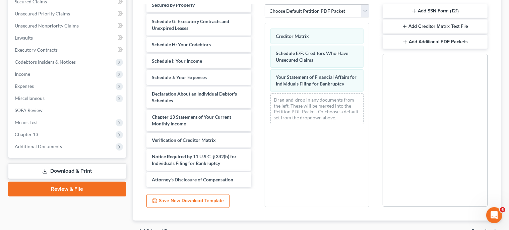
scroll to position [184, 0]
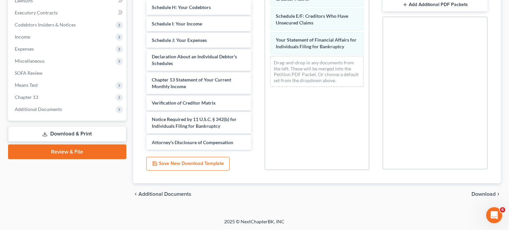
click at [486, 193] on span "Download" at bounding box center [483, 193] width 24 height 5
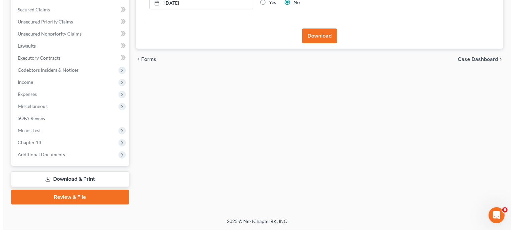
scroll to position [138, 0]
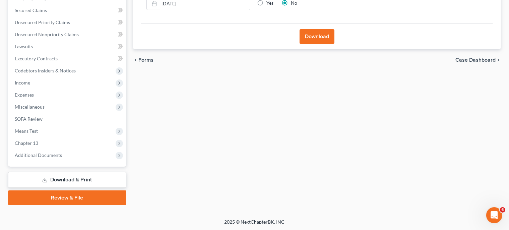
click at [324, 31] on button "Download" at bounding box center [316, 36] width 35 height 15
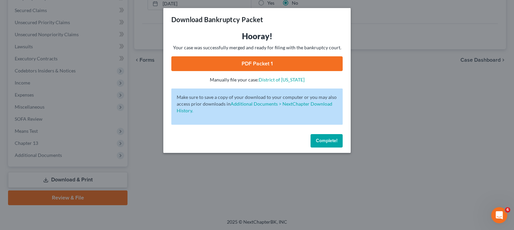
click at [249, 61] on link "PDF Packet 1" at bounding box center [256, 63] width 171 height 15
